Goal: Find specific page/section: Find specific page/section

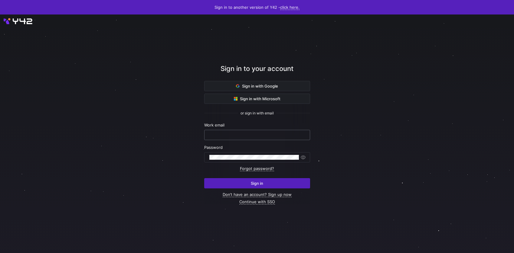
click at [240, 137] on input "text" at bounding box center [257, 135] width 96 height 5
type input "e"
type input "elif.knapton@cambridge.org"
click at [231, 152] on div "Password" at bounding box center [257, 154] width 106 height 18
click at [204, 178] on button "Sign in" at bounding box center [257, 183] width 106 height 10
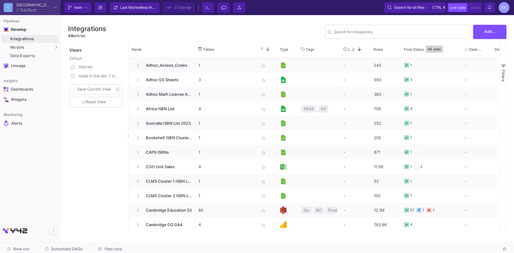
click at [54, 8] on icon at bounding box center [55, 7] width 3 height 3
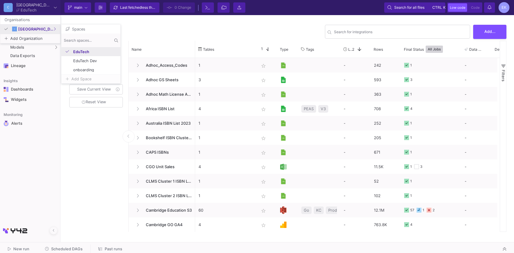
click at [77, 53] on span "EduTech" at bounding box center [94, 52] width 43 height 4
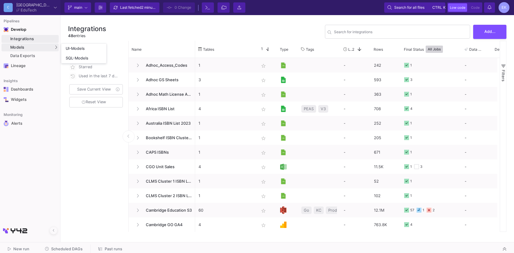
click at [51, 47] on div "Models" at bounding box center [30, 48] width 57 height 8
click at [74, 59] on div "SQL-Models" at bounding box center [77, 58] width 23 height 5
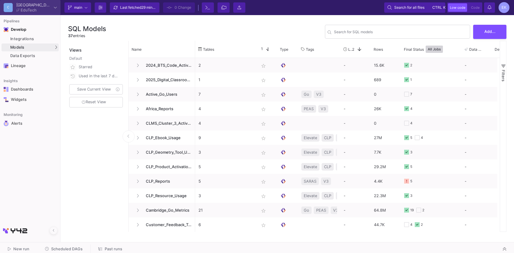
click at [54, 5] on button at bounding box center [55, 7] width 3 height 9
click at [491, 34] on div at bounding box center [257, 126] width 514 height 253
click at [487, 32] on span "Add..." at bounding box center [489, 31] width 11 height 5
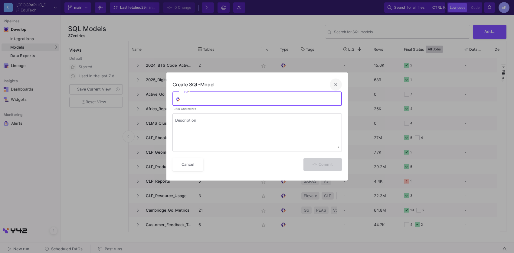
click at [334, 85] on mat-icon "close" at bounding box center [335, 84] width 7 height 7
